Goal: Task Accomplishment & Management: Use online tool/utility

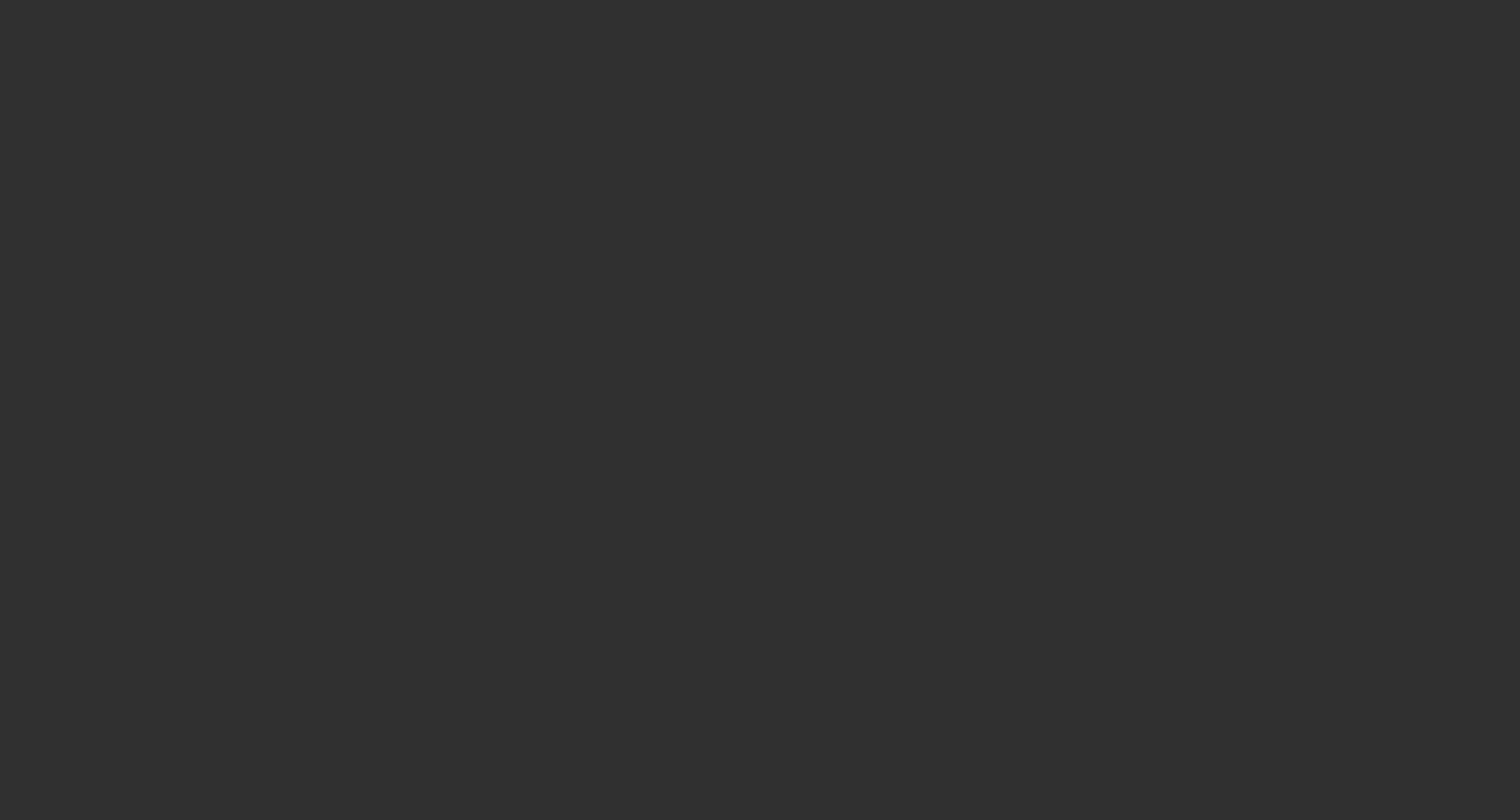
select select "10"
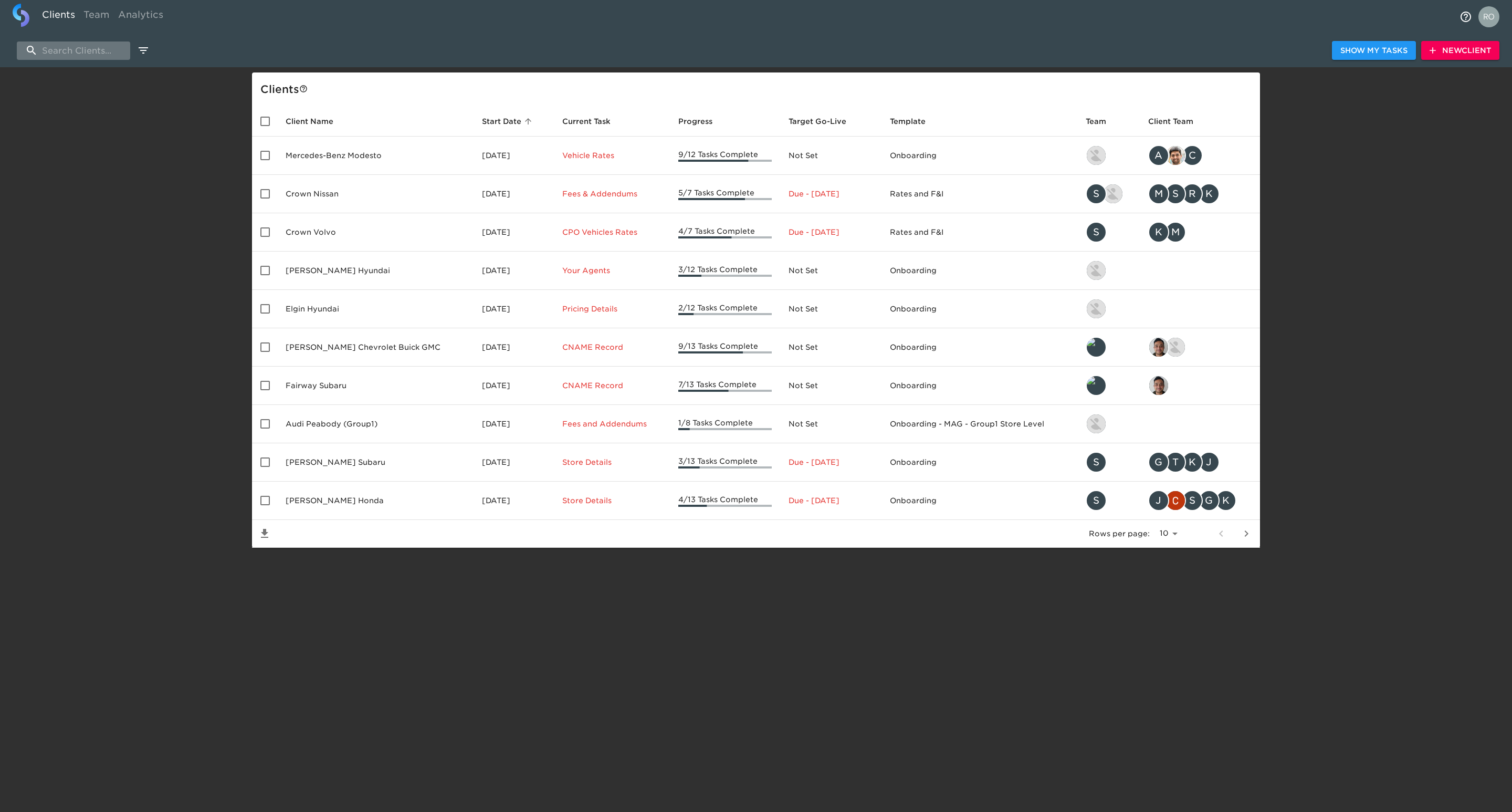
click at [71, 43] on input "search" at bounding box center [74, 51] width 114 height 18
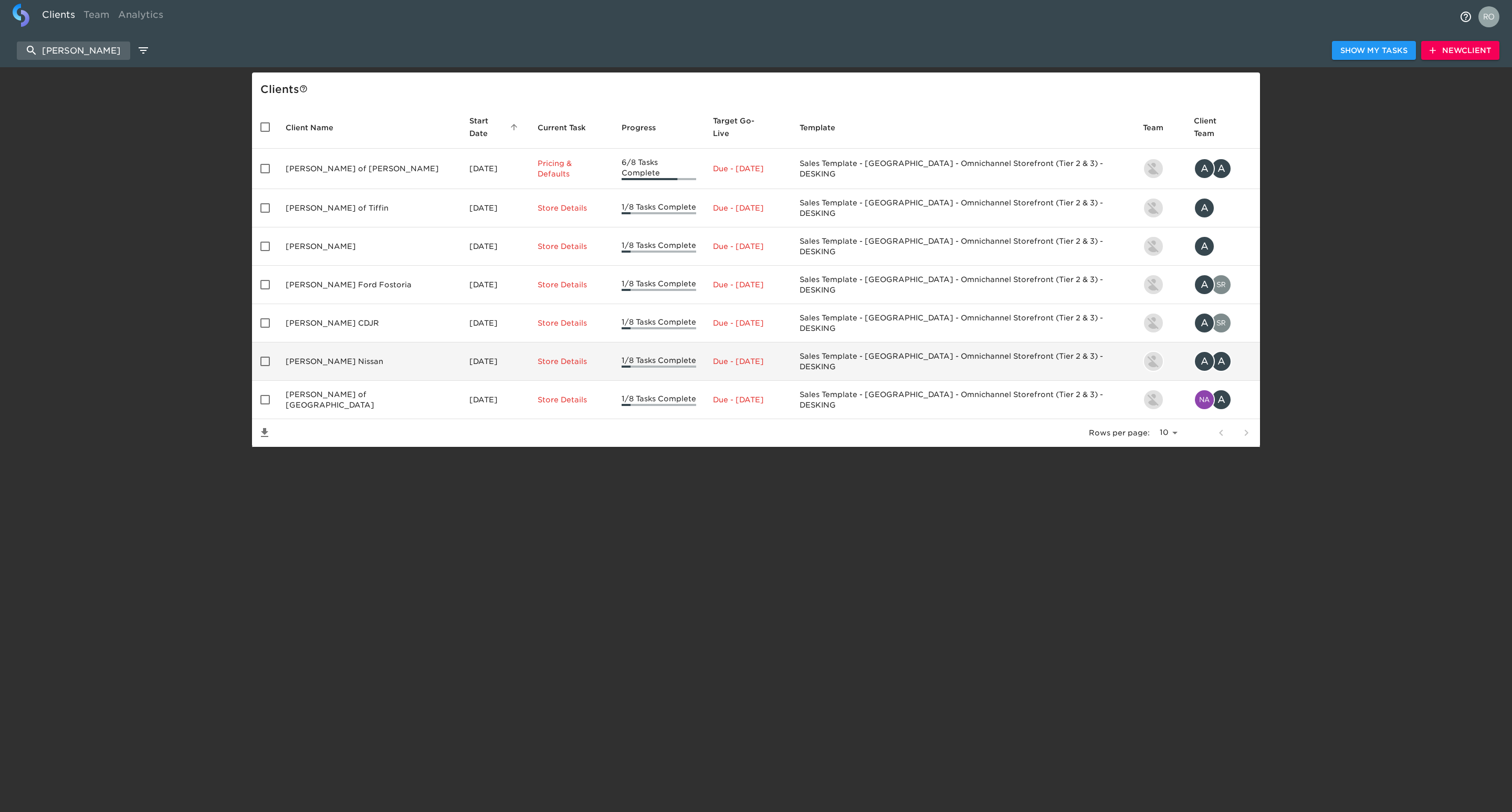
type input "[PERSON_NAME]"
click at [295, 343] on td "[PERSON_NAME] Nissan" at bounding box center [369, 361] width 184 height 38
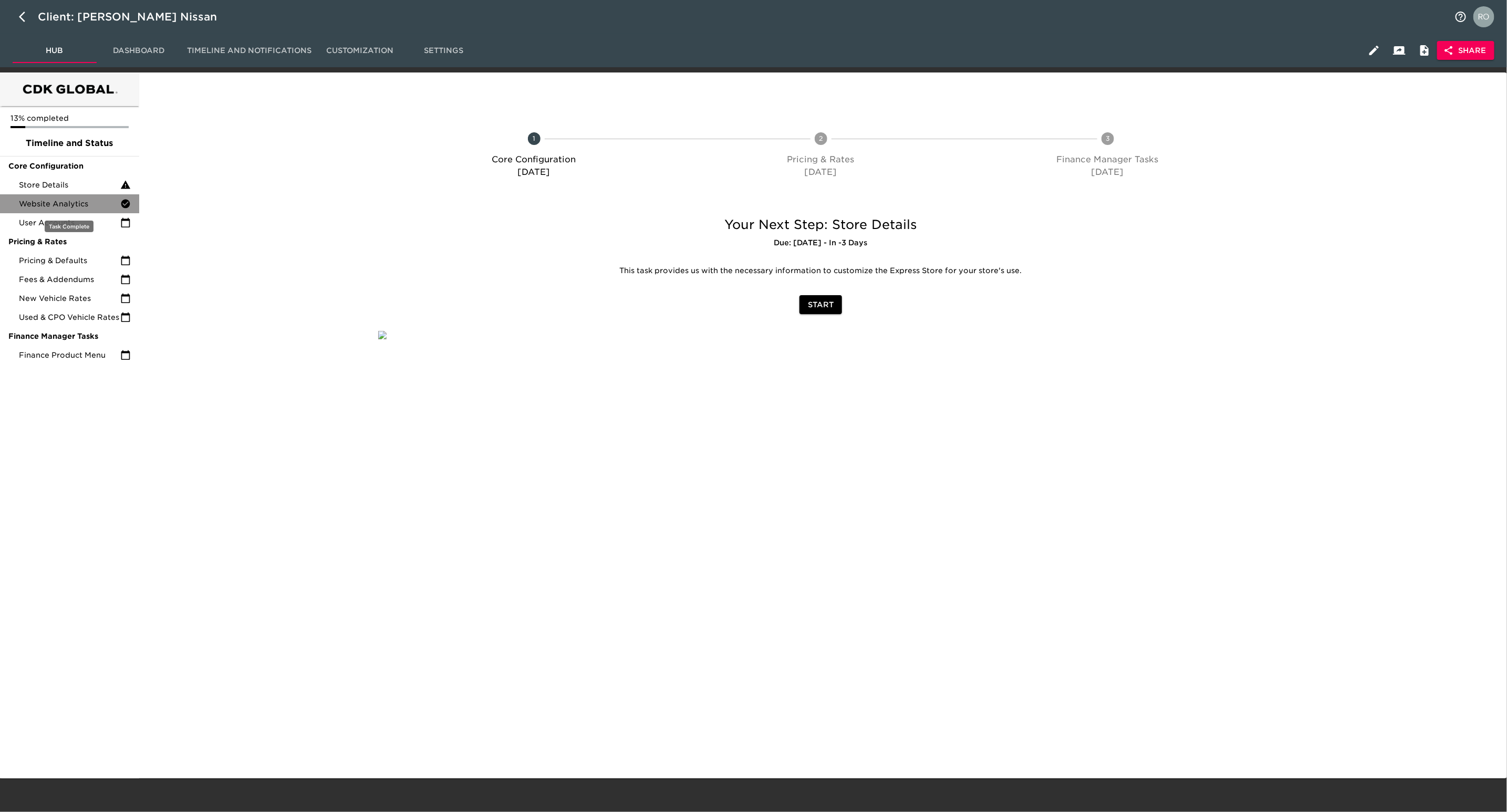
click at [74, 200] on span "Website Analytics" at bounding box center [70, 203] width 101 height 10
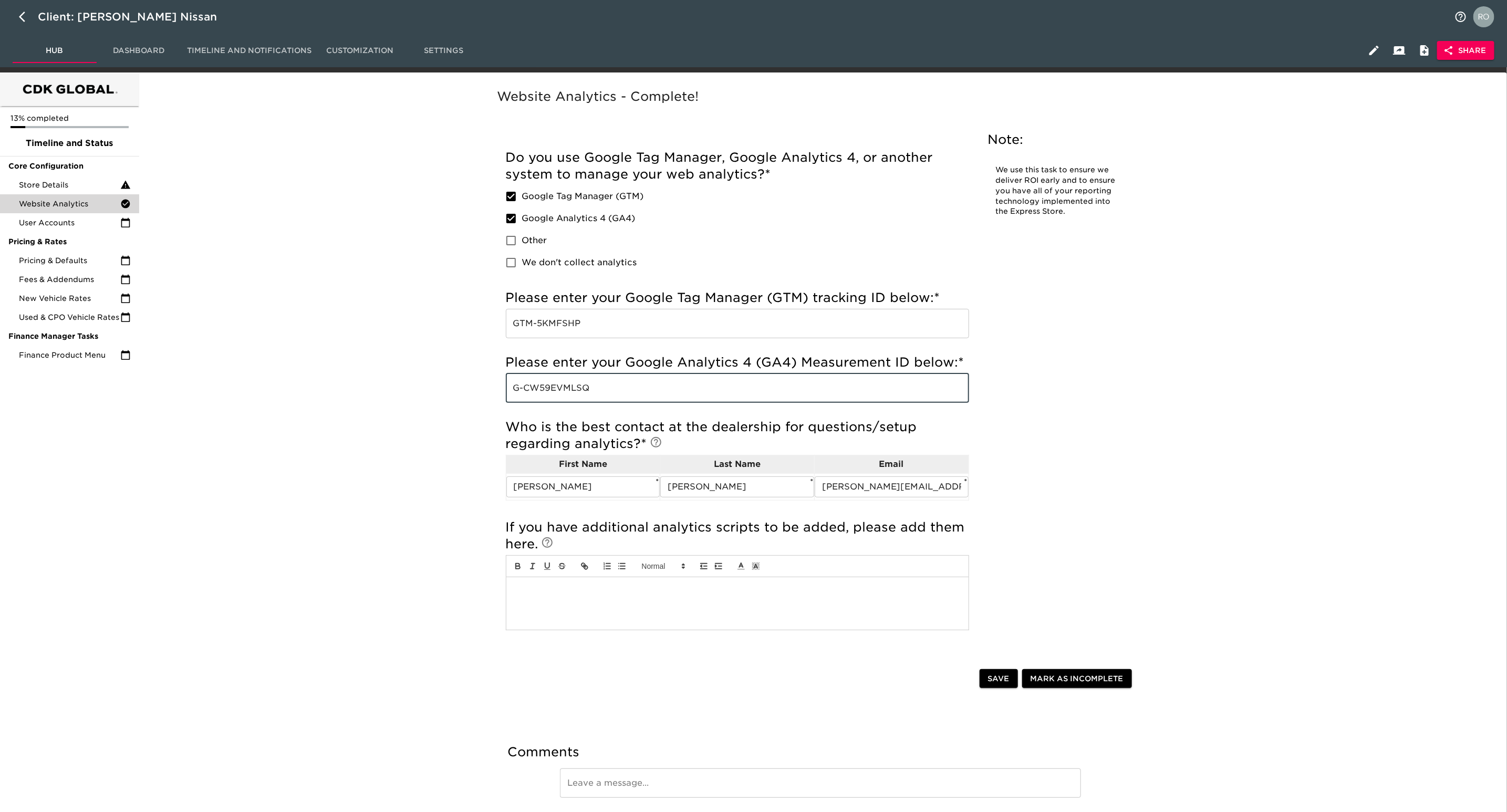
drag, startPoint x: 602, startPoint y: 385, endPoint x: 492, endPoint y: 381, distance: 110.1
click at [493, 381] on div "Incomplete: Which system do you use to collect and manage analytics? Do you use…" at bounding box center [738, 397] width 489 height 532
drag, startPoint x: 619, startPoint y: 318, endPoint x: 446, endPoint y: 320, distance: 173.0
click at [446, 320] on div "Website Analytics - Complete! Note: We use this task to ensure we deliver ROI e…" at bounding box center [821, 462] width 1360 height 768
click at [83, 186] on span "Store Details" at bounding box center [70, 184] width 101 height 10
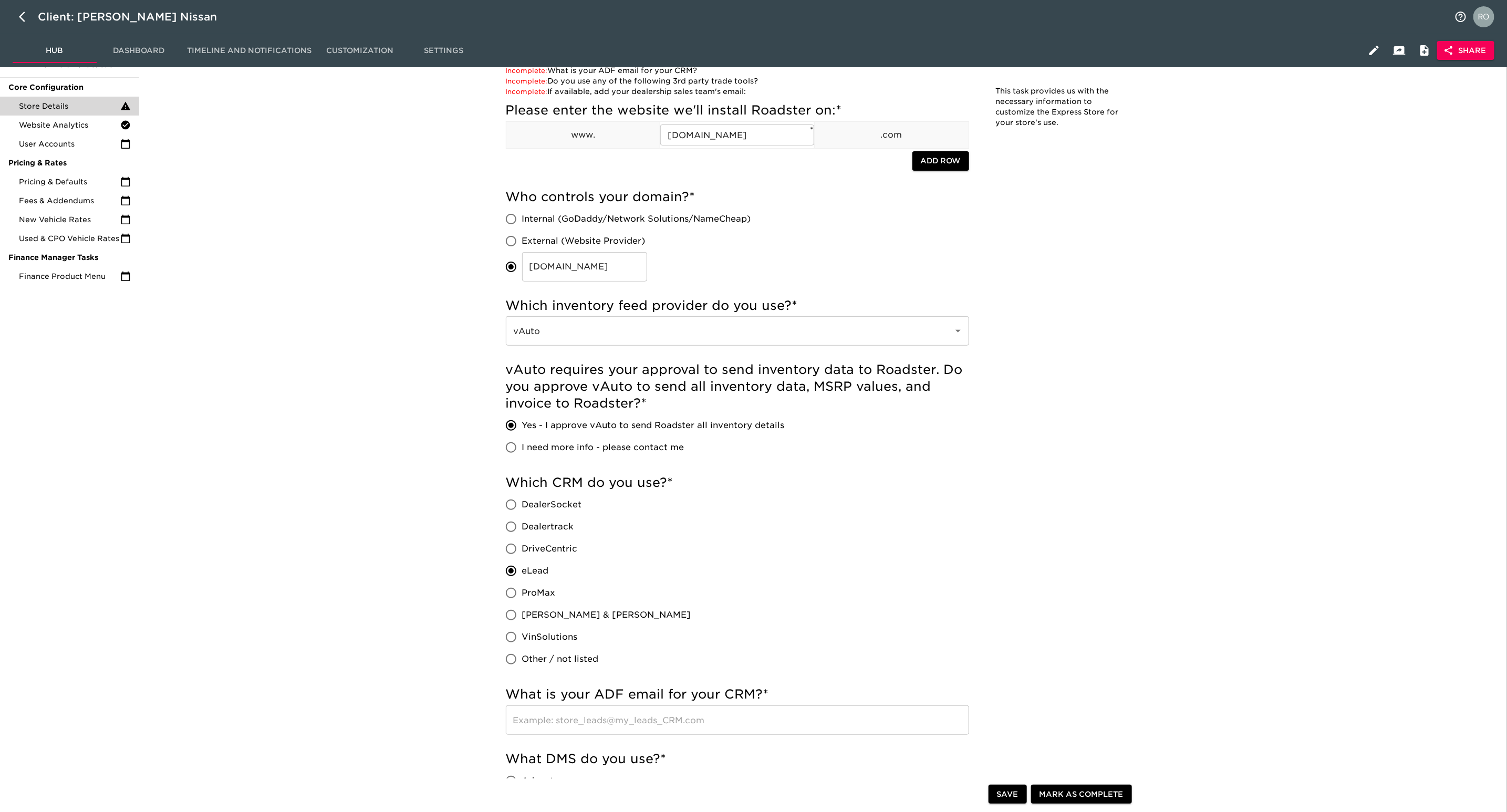
scroll to position [1207, 0]
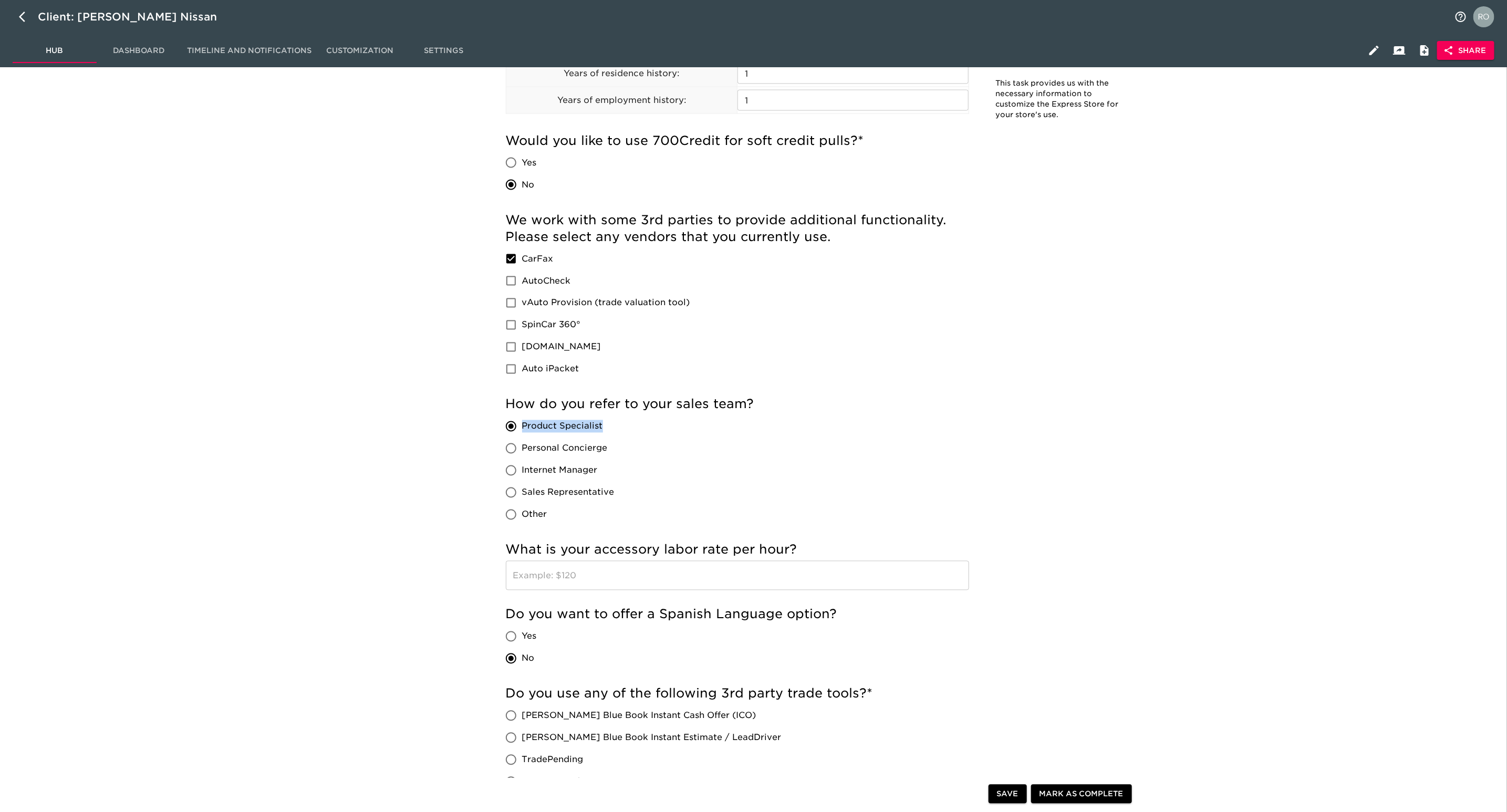
drag, startPoint x: 609, startPoint y: 425, endPoint x: 524, endPoint y: 421, distance: 85.1
click at [524, 421] on label "Product Specialist" at bounding box center [557, 426] width 114 height 22
click at [905, 487] on div "How do you refer to your sales team? Product Specialist Personal Concierge Inte…" at bounding box center [737, 461] width 463 height 130
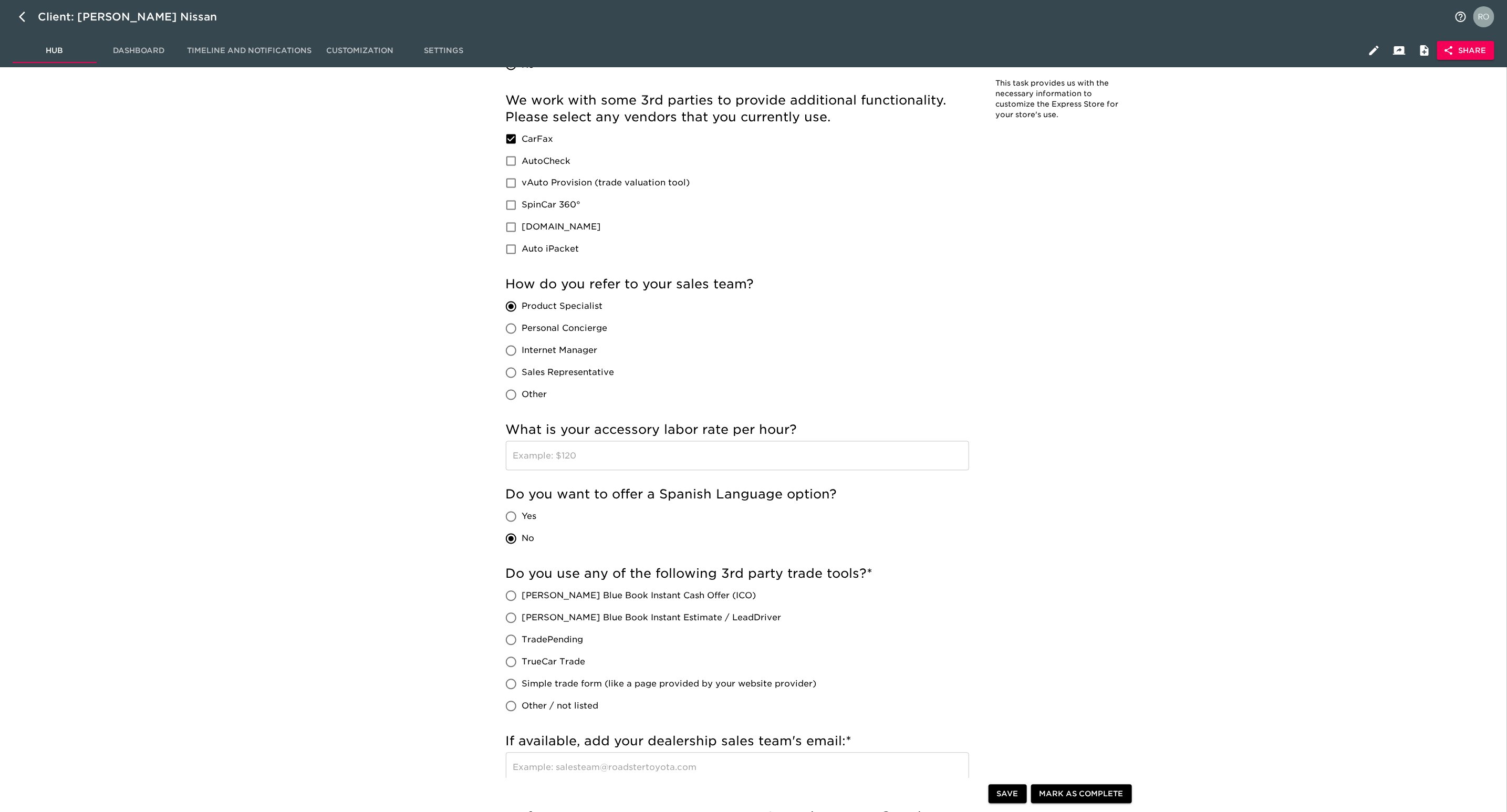
scroll to position [1364, 0]
